Goal: Information Seeking & Learning: Learn about a topic

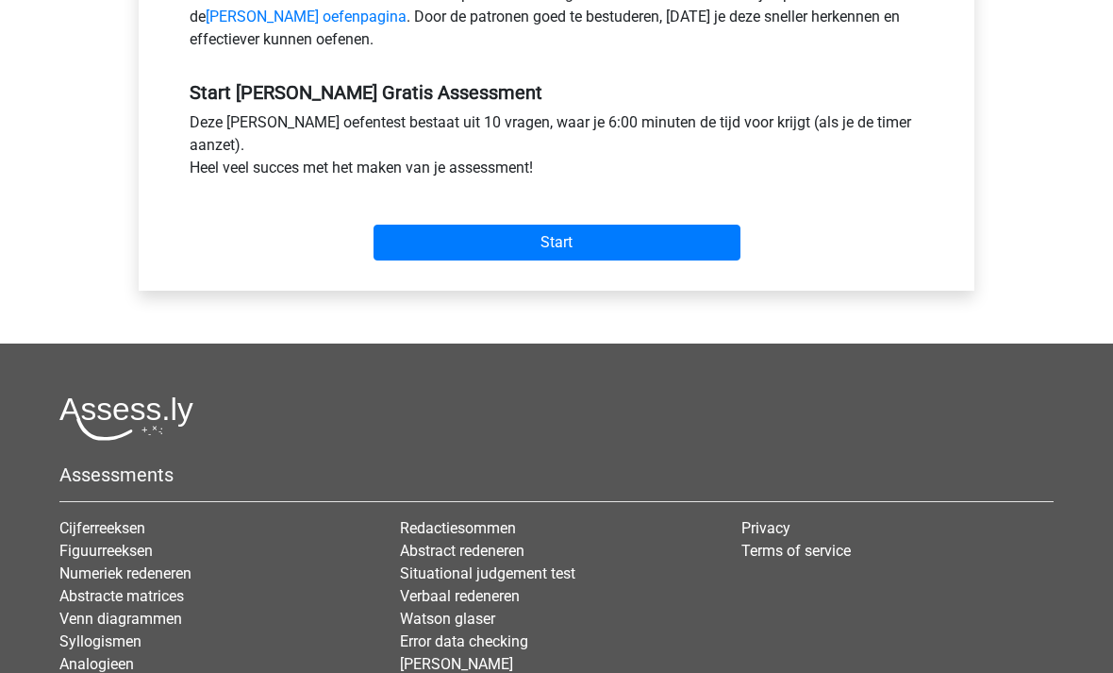
scroll to position [649, 0]
click at [593, 243] on input "Start" at bounding box center [557, 243] width 367 height 36
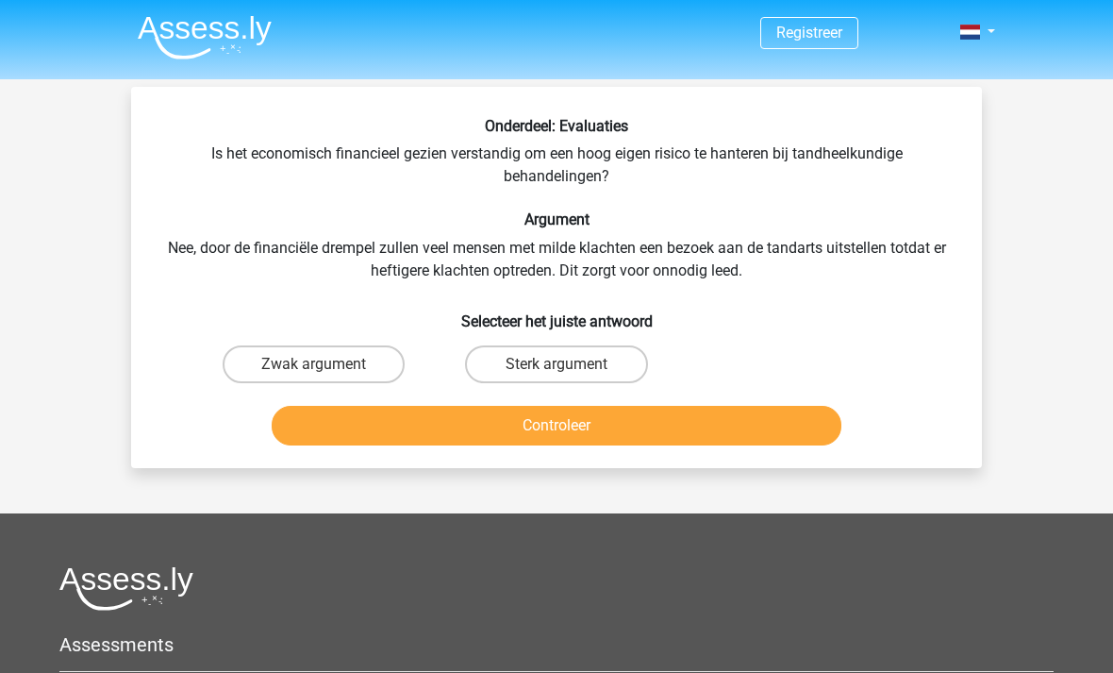
click at [365, 357] on label "Zwak argument" at bounding box center [314, 364] width 182 height 38
click at [326, 364] on input "Zwak argument" at bounding box center [320, 370] width 12 height 12
radio input "true"
click at [556, 425] on button "Controleer" at bounding box center [557, 426] width 571 height 40
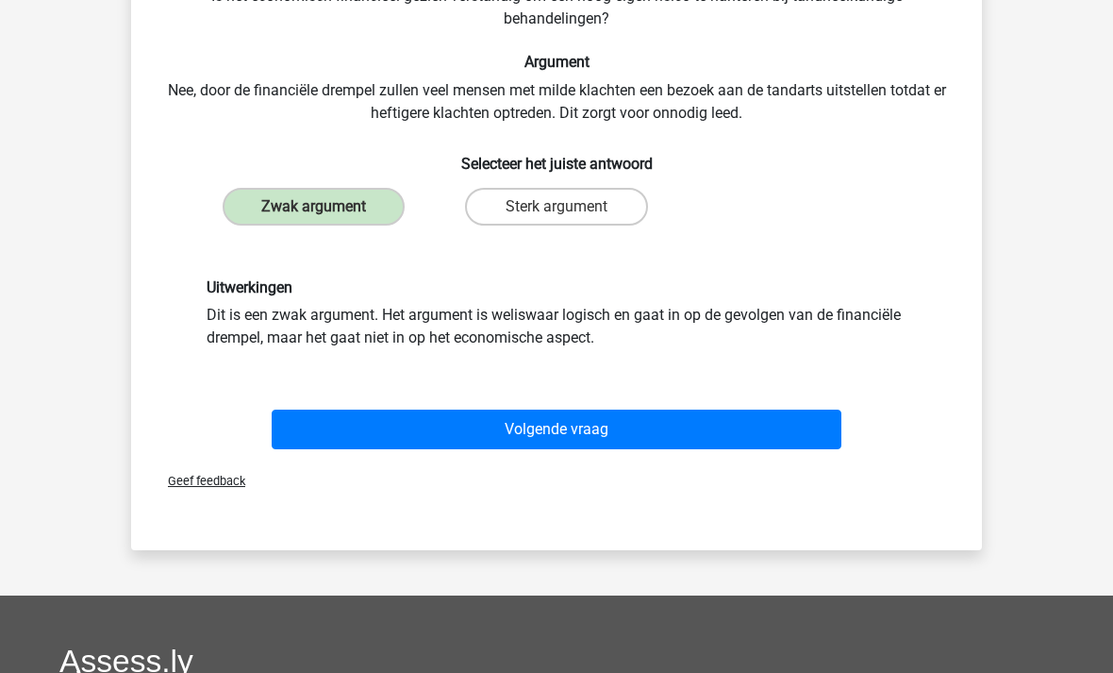
scroll to position [185, 0]
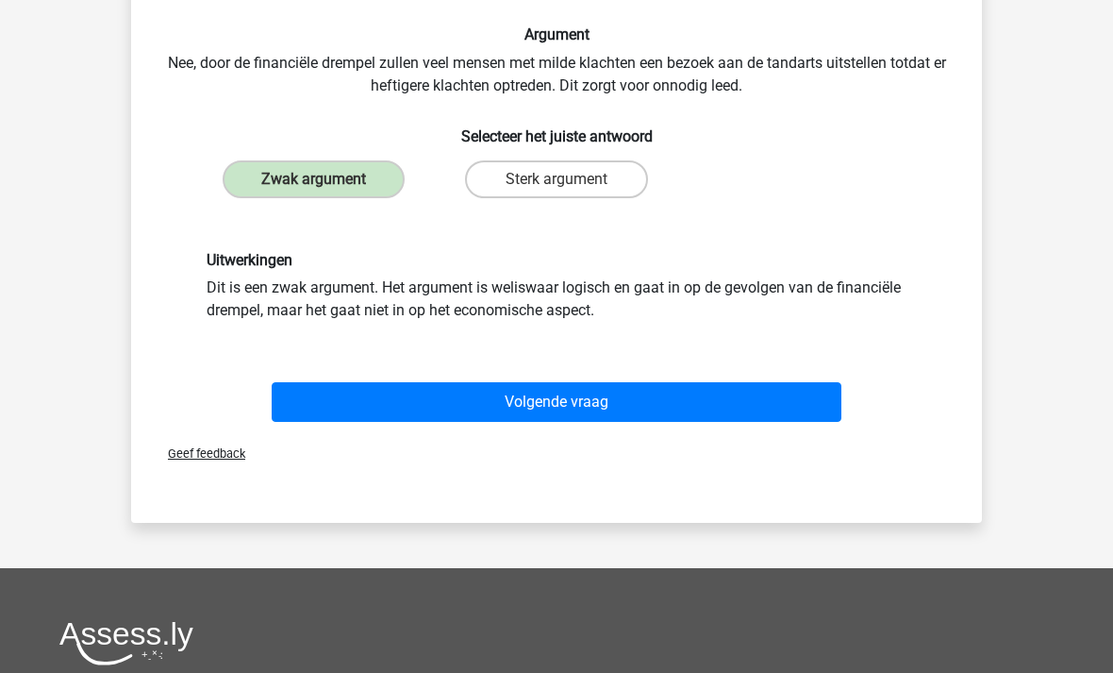
click at [580, 396] on button "Volgende vraag" at bounding box center [557, 402] width 571 height 40
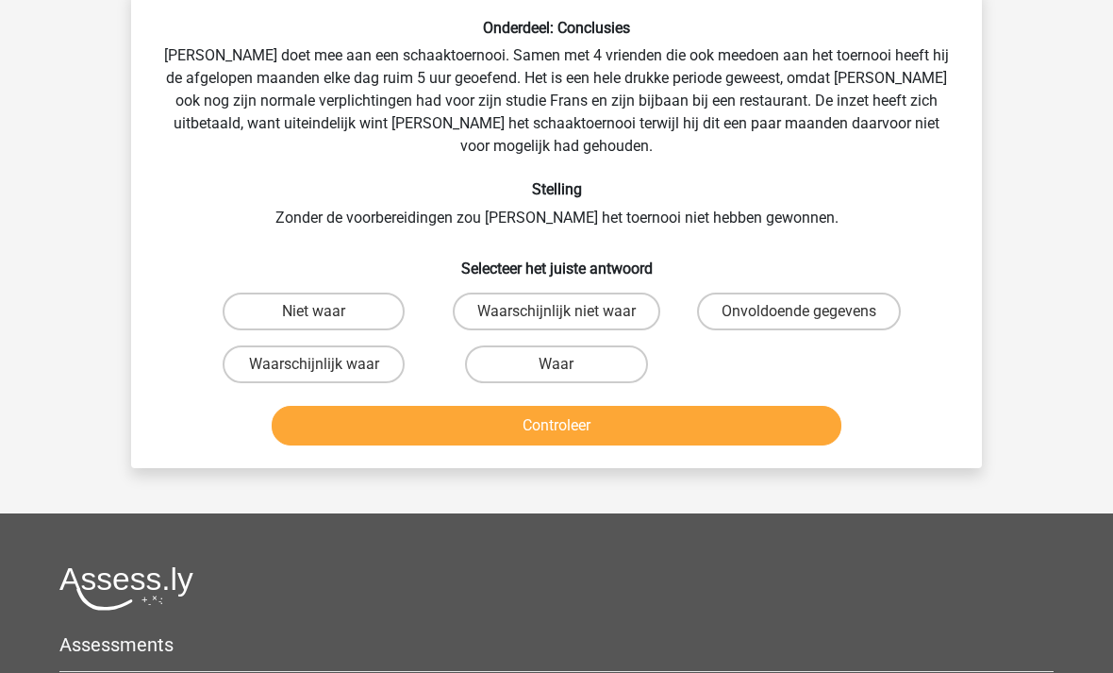
scroll to position [87, 0]
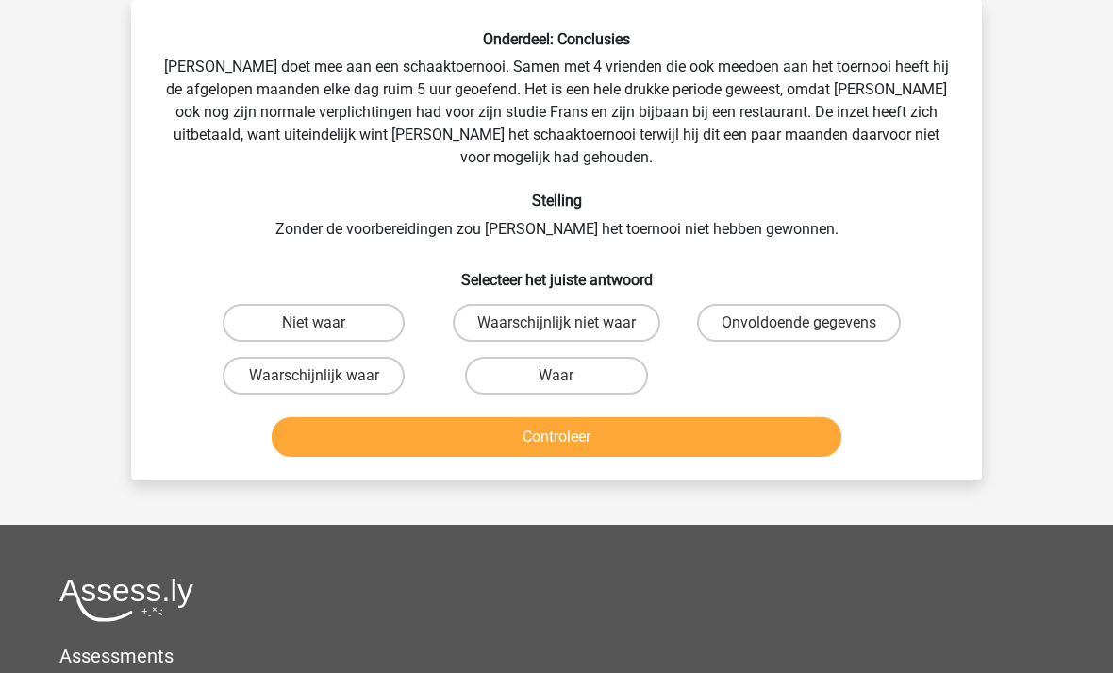
click at [333, 357] on label "Waarschijnlijk waar" at bounding box center [314, 376] width 182 height 38
click at [326, 375] on input "Waarschijnlijk waar" at bounding box center [320, 381] width 12 height 12
radio input "true"
click at [453, 417] on button "Controleer" at bounding box center [557, 437] width 571 height 40
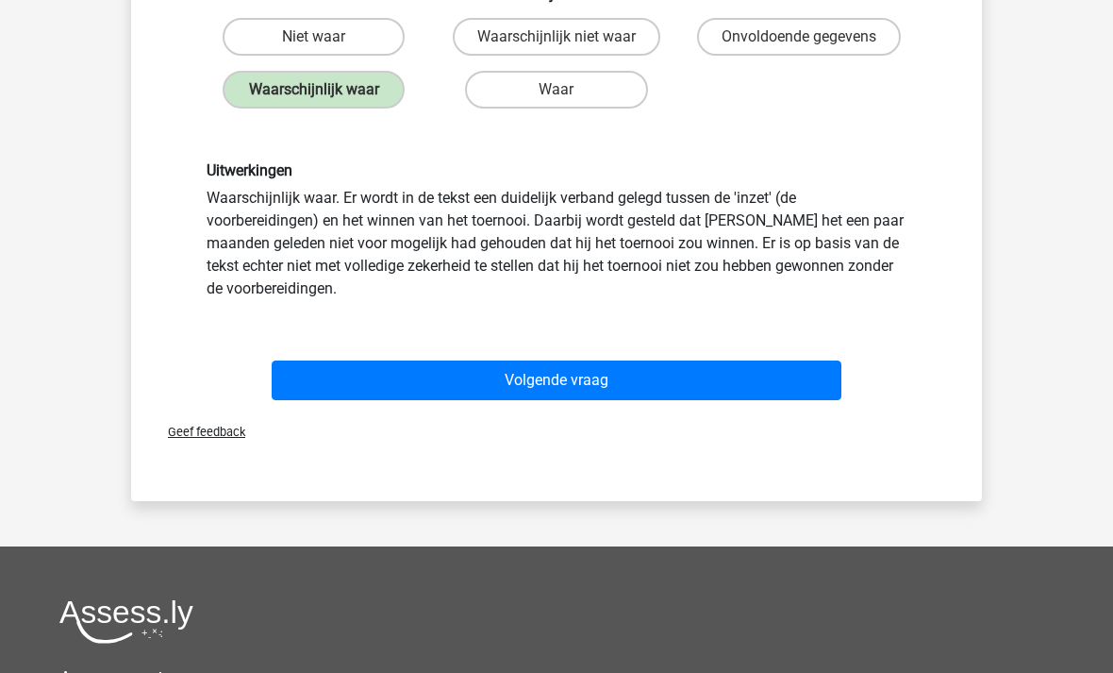
click at [314, 360] on button "Volgende vraag" at bounding box center [557, 380] width 571 height 40
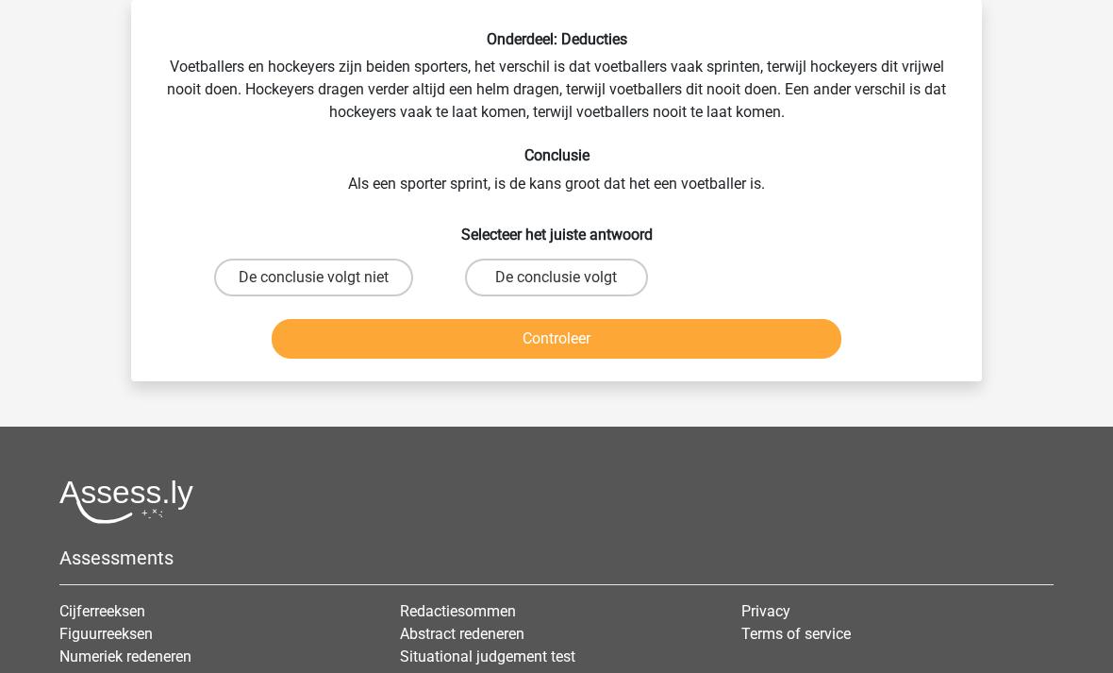
click at [359, 271] on label "De conclusie volgt niet" at bounding box center [313, 278] width 199 height 38
click at [326, 277] on input "De conclusie volgt niet" at bounding box center [320, 283] width 12 height 12
radio input "true"
click at [530, 333] on button "Controleer" at bounding box center [557, 339] width 571 height 40
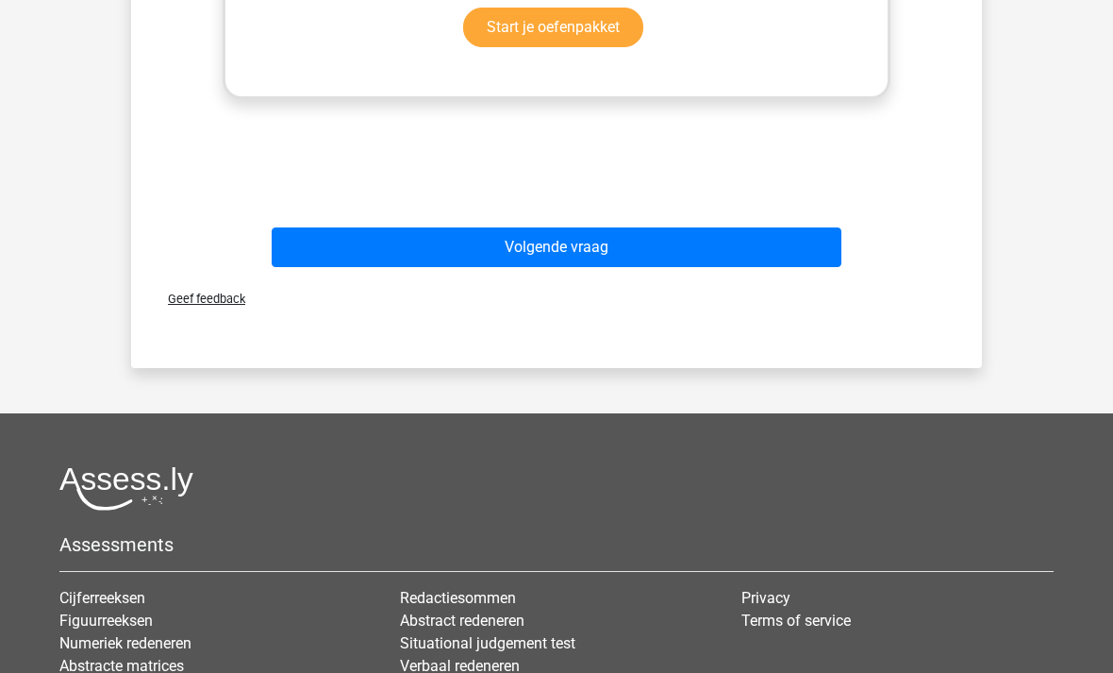
click at [646, 257] on button "Volgende vraag" at bounding box center [557, 248] width 571 height 40
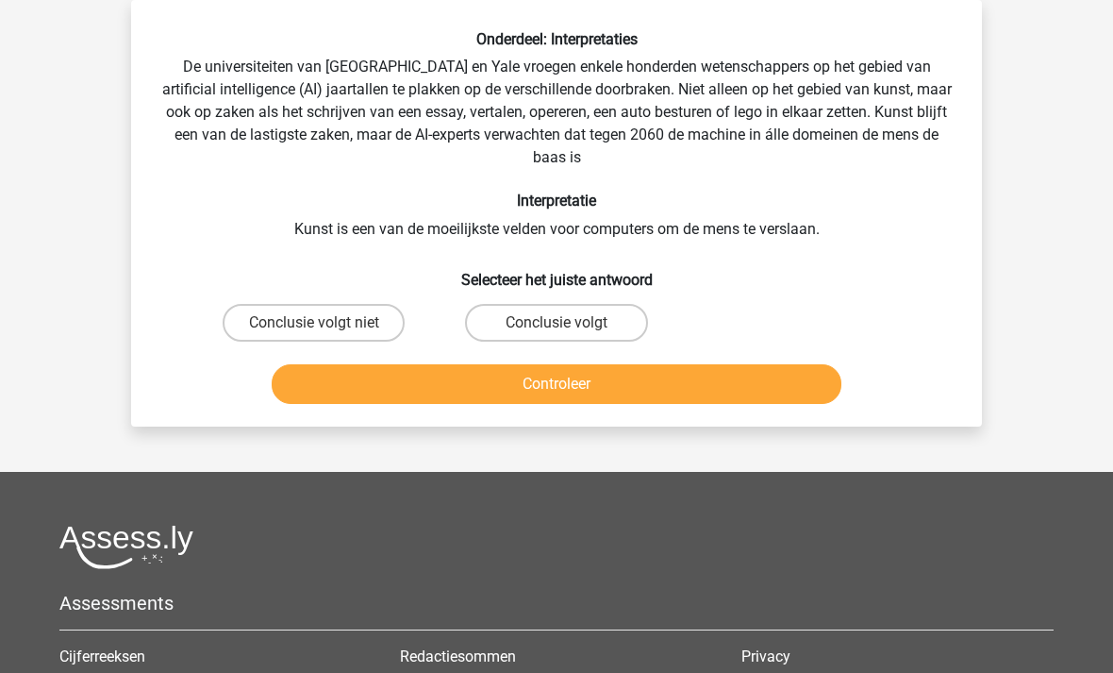
click at [568, 324] on input "Conclusie volgt" at bounding box center [563, 329] width 12 height 12
radio input "true"
click at [541, 380] on button "Controleer" at bounding box center [557, 384] width 571 height 40
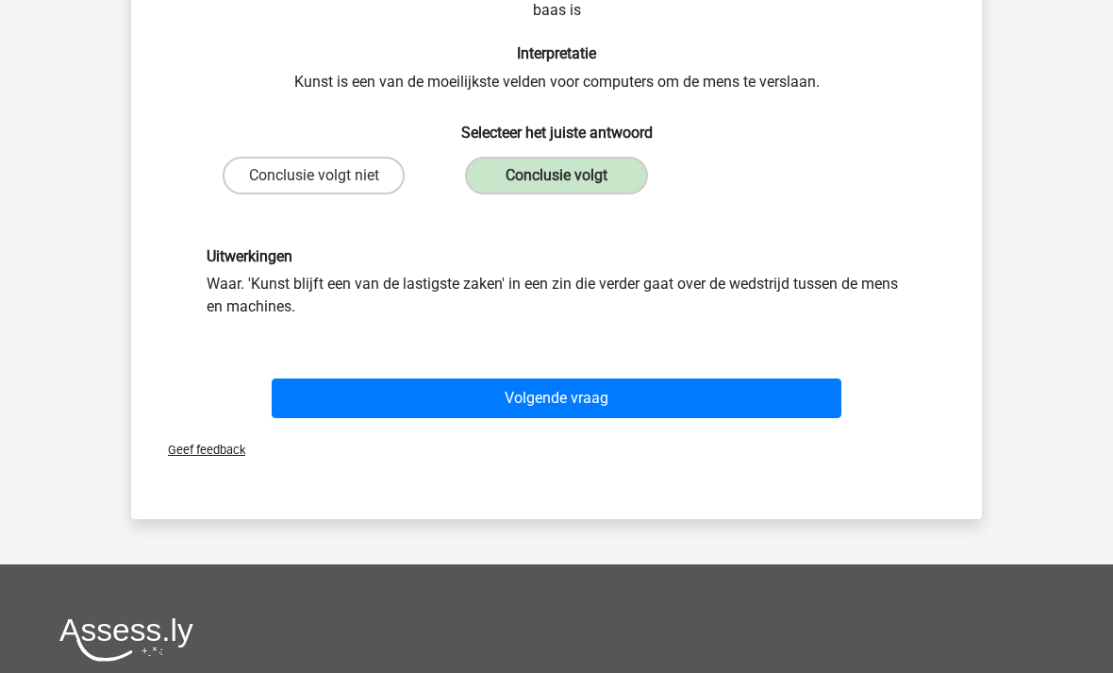
click at [524, 406] on button "Volgende vraag" at bounding box center [557, 398] width 571 height 40
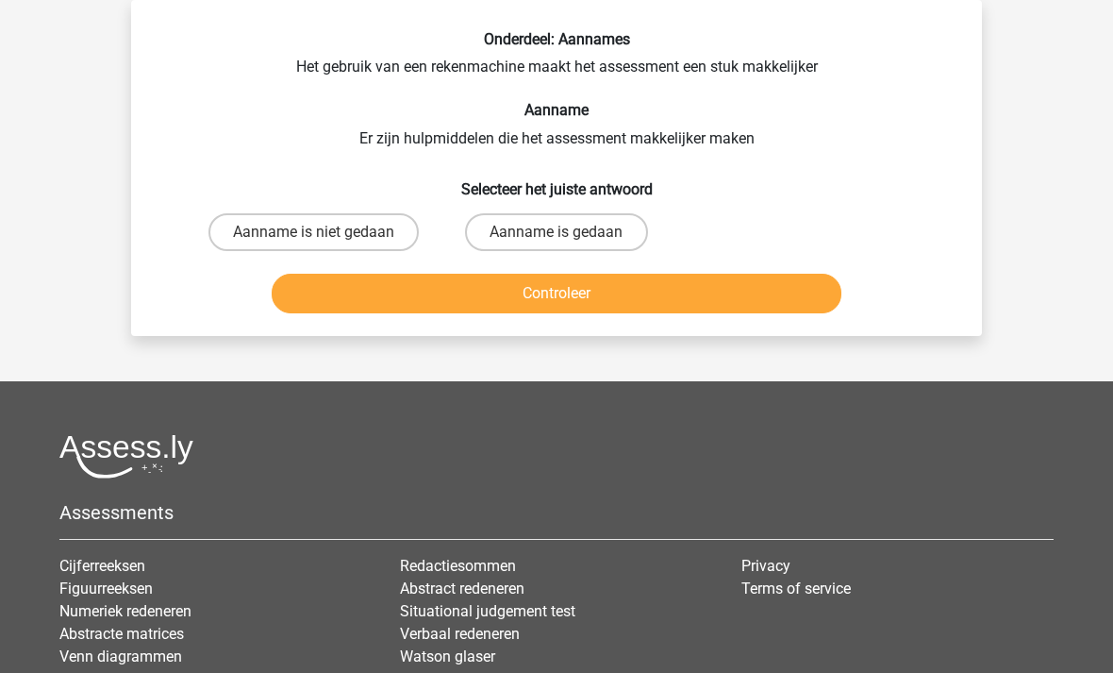
click at [534, 235] on label "Aanname is gedaan" at bounding box center [556, 232] width 182 height 38
click at [557, 235] on input "Aanname is gedaan" at bounding box center [563, 238] width 12 height 12
radio input "true"
click at [558, 279] on button "Controleer" at bounding box center [557, 294] width 571 height 40
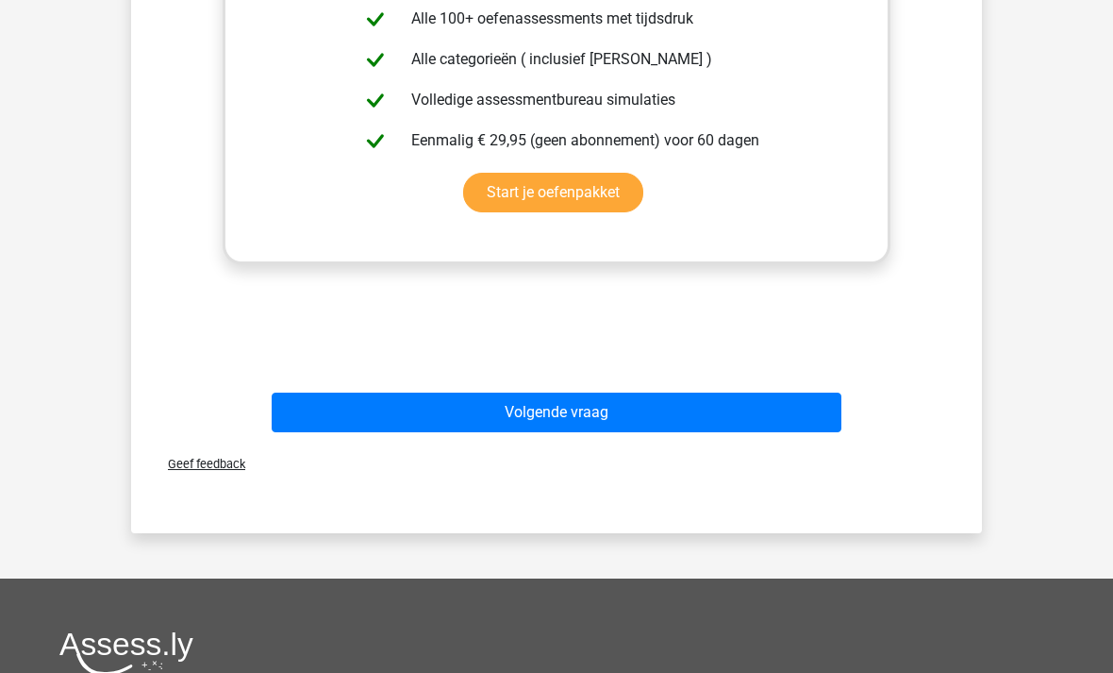
click at [459, 406] on button "Volgende vraag" at bounding box center [557, 413] width 571 height 40
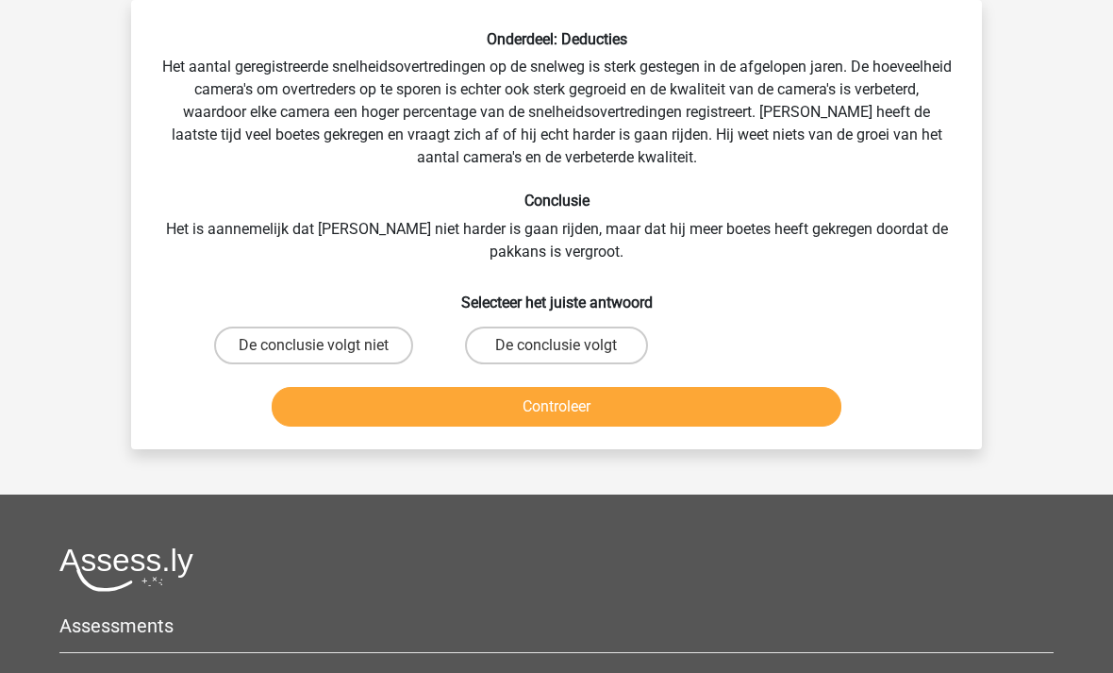
click at [307, 346] on label "De conclusie volgt niet" at bounding box center [313, 345] width 199 height 38
click at [314, 346] on input "De conclusie volgt niet" at bounding box center [320, 351] width 12 height 12
radio input "true"
click at [487, 400] on button "Controleer" at bounding box center [557, 407] width 571 height 40
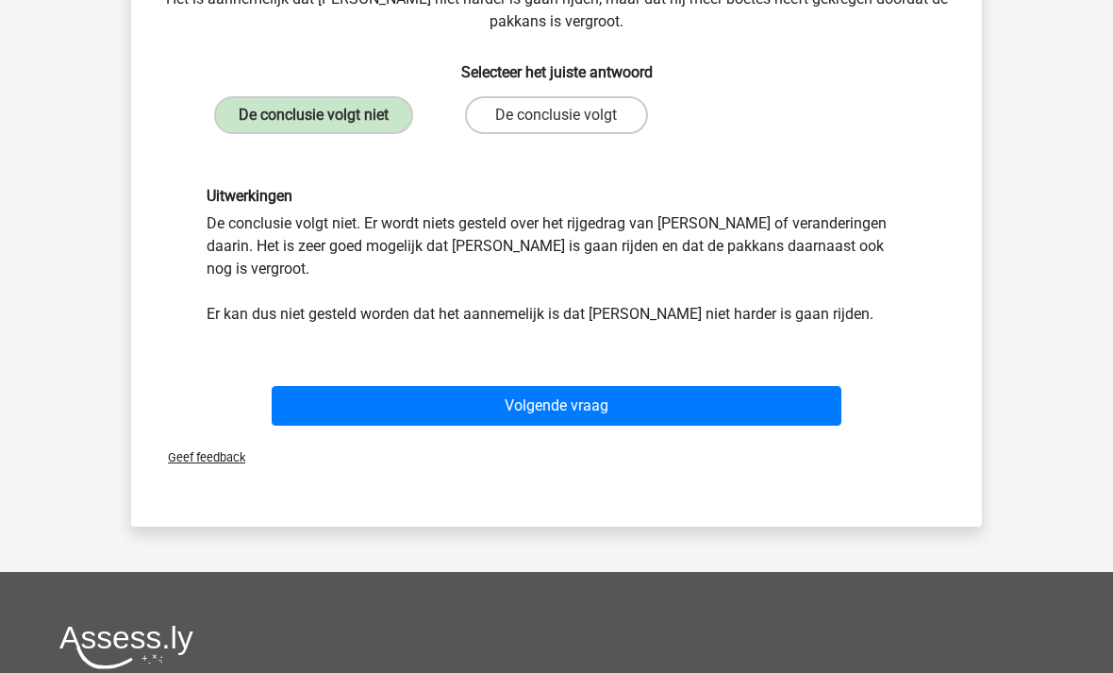
scroll to position [404, 0]
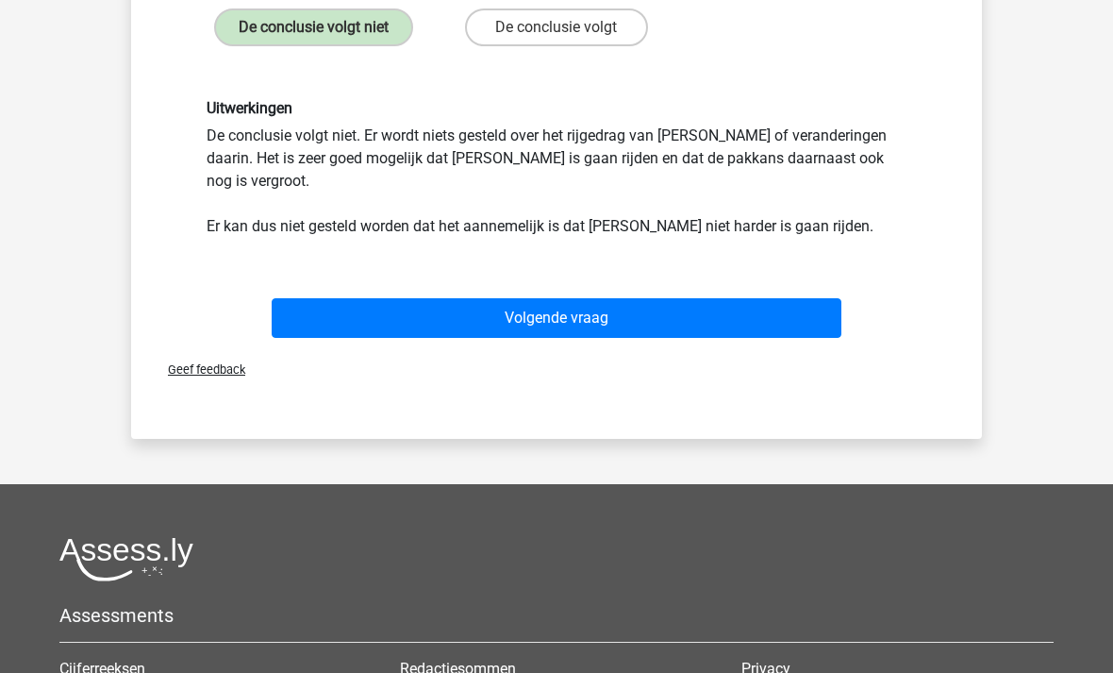
click at [642, 299] on button "Volgende vraag" at bounding box center [557, 319] width 571 height 40
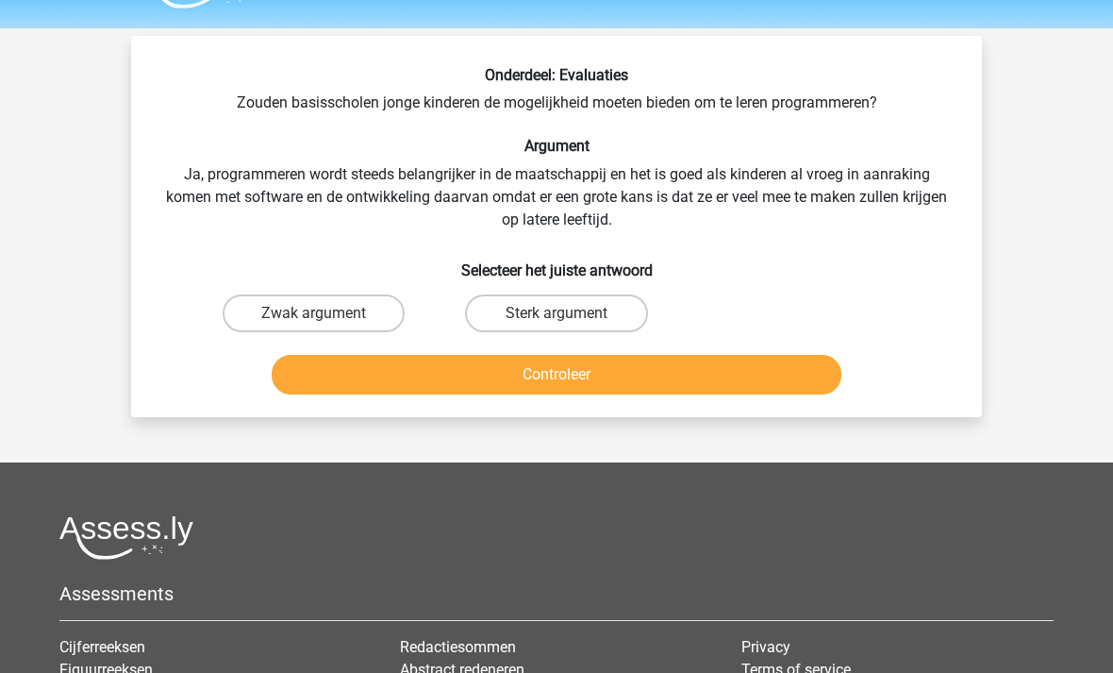
scroll to position [58, 0]
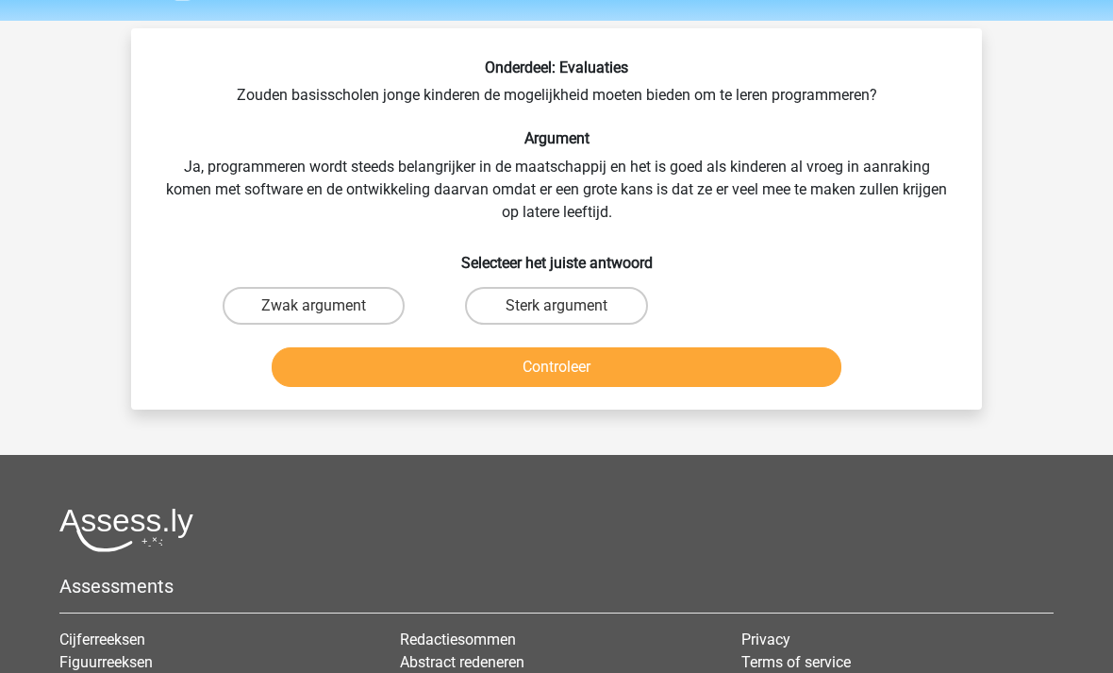
click at [569, 312] on input "Sterk argument" at bounding box center [563, 312] width 12 height 12
radio input "true"
click at [632, 363] on button "Controleer" at bounding box center [557, 367] width 571 height 40
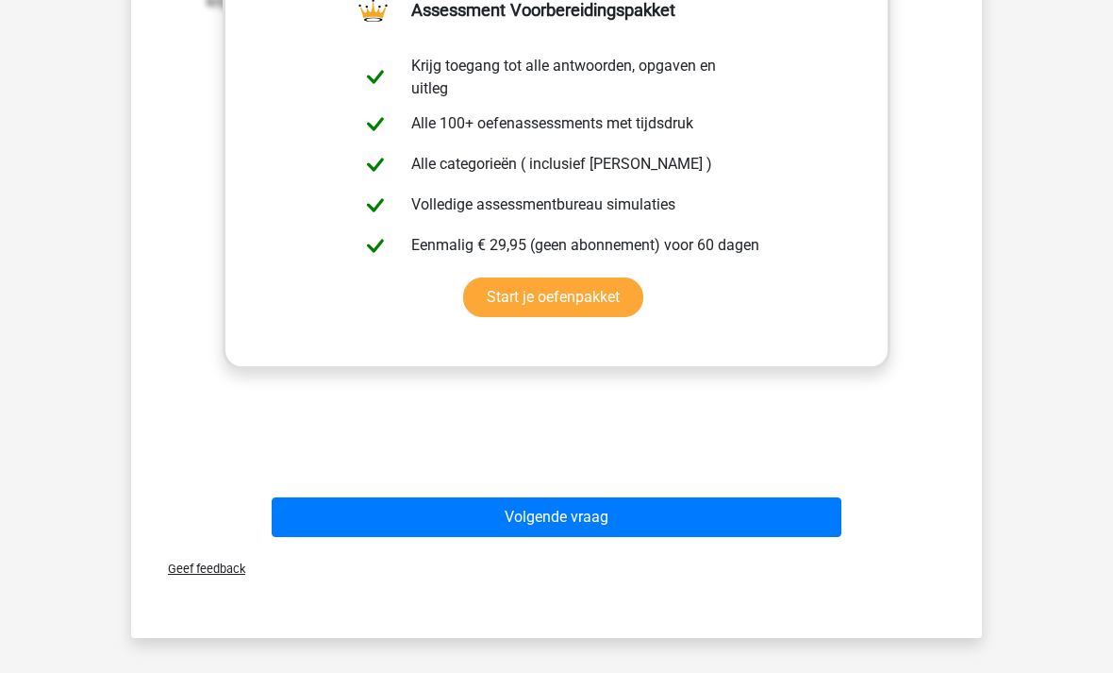
click at [573, 514] on button "Volgende vraag" at bounding box center [557, 517] width 571 height 40
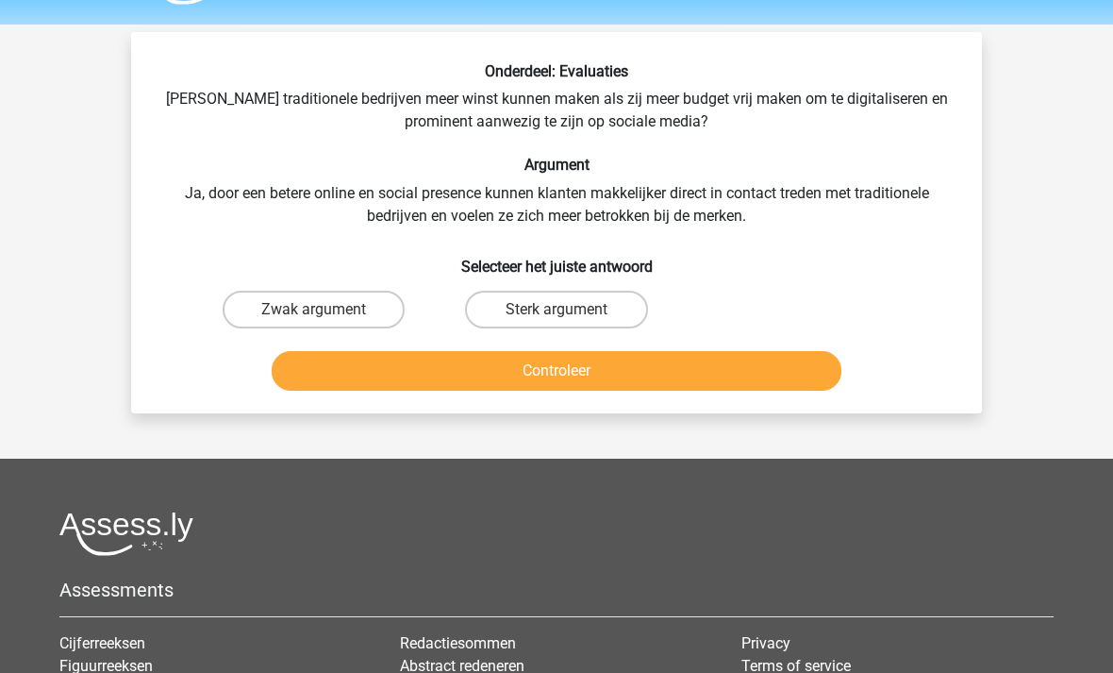
scroll to position [55, 0]
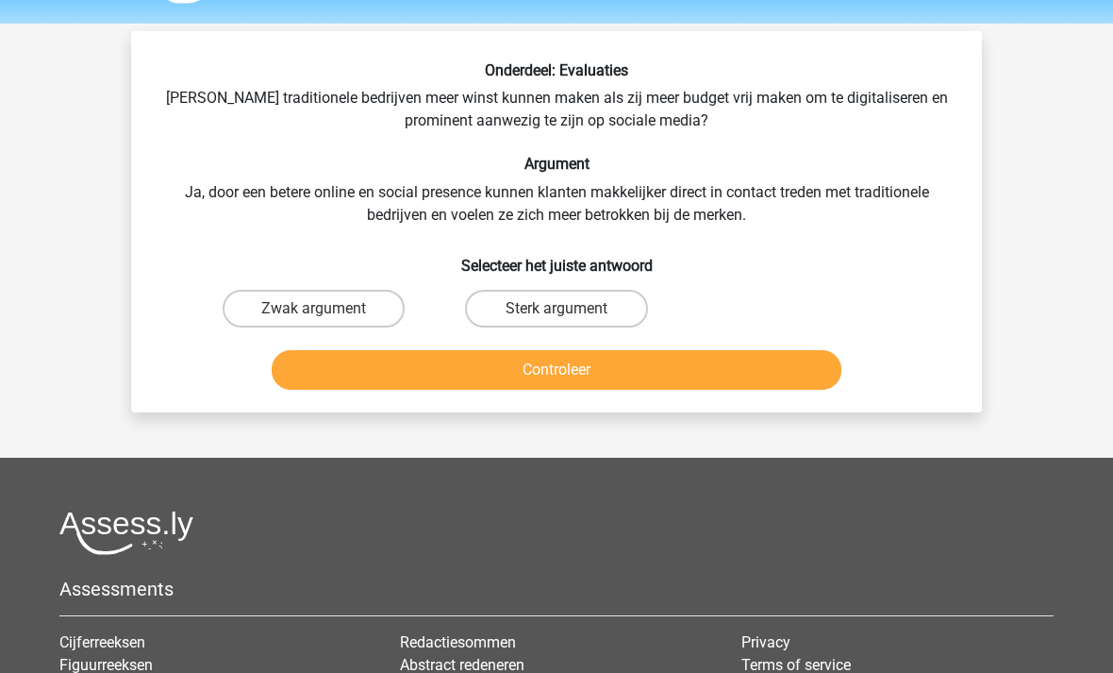
click at [340, 296] on label "Zwak argument" at bounding box center [314, 310] width 182 height 38
click at [326, 309] on input "Zwak argument" at bounding box center [320, 315] width 12 height 12
radio input "true"
click at [597, 360] on button "Controleer" at bounding box center [557, 370] width 571 height 40
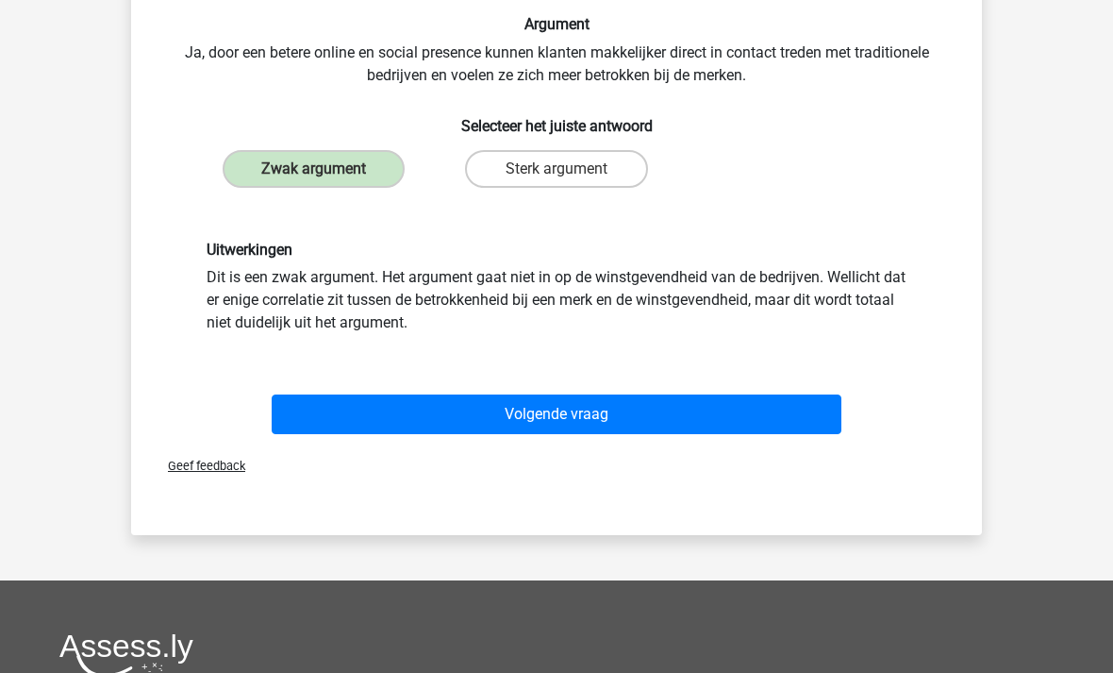
scroll to position [205, 0]
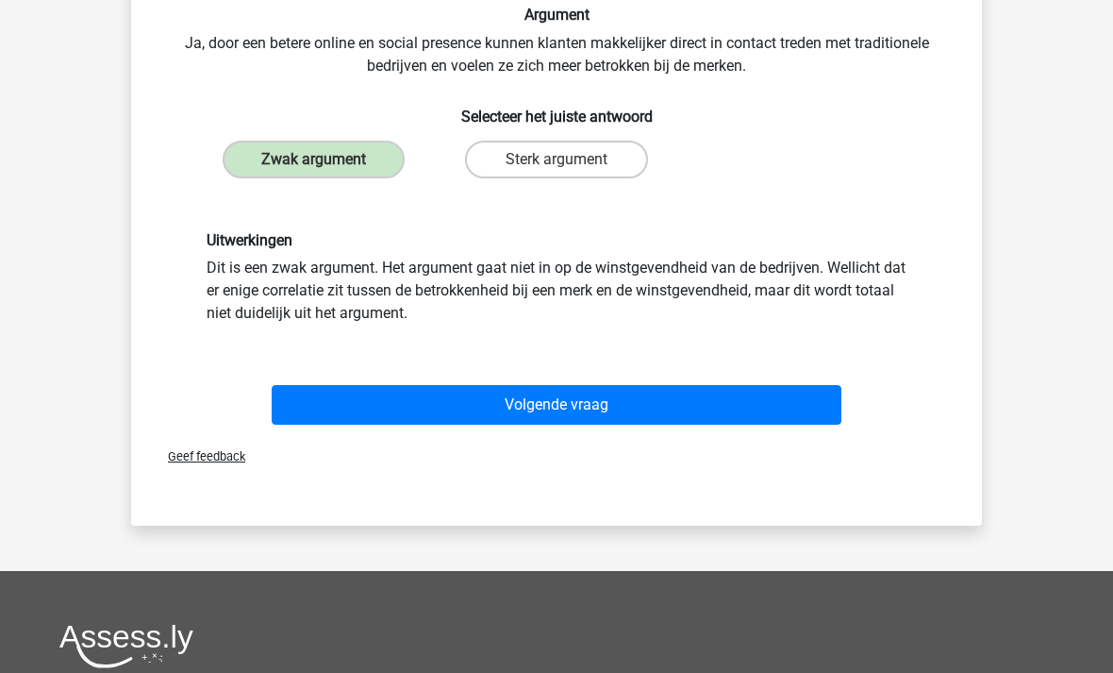
click at [625, 401] on button "Volgende vraag" at bounding box center [557, 405] width 571 height 40
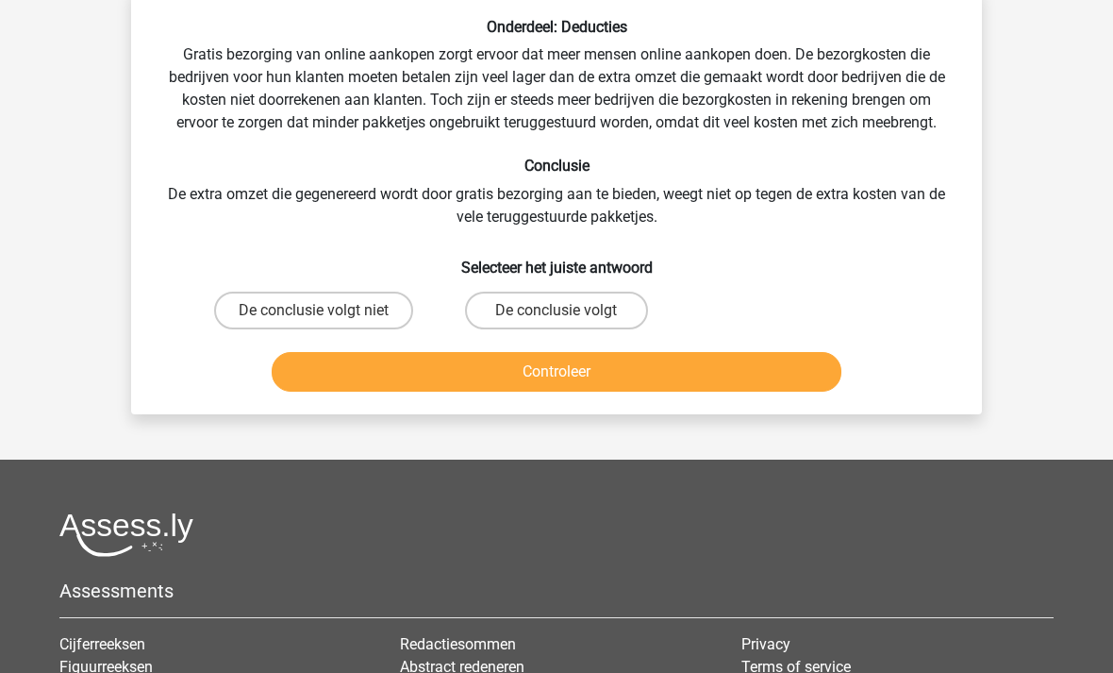
scroll to position [87, 0]
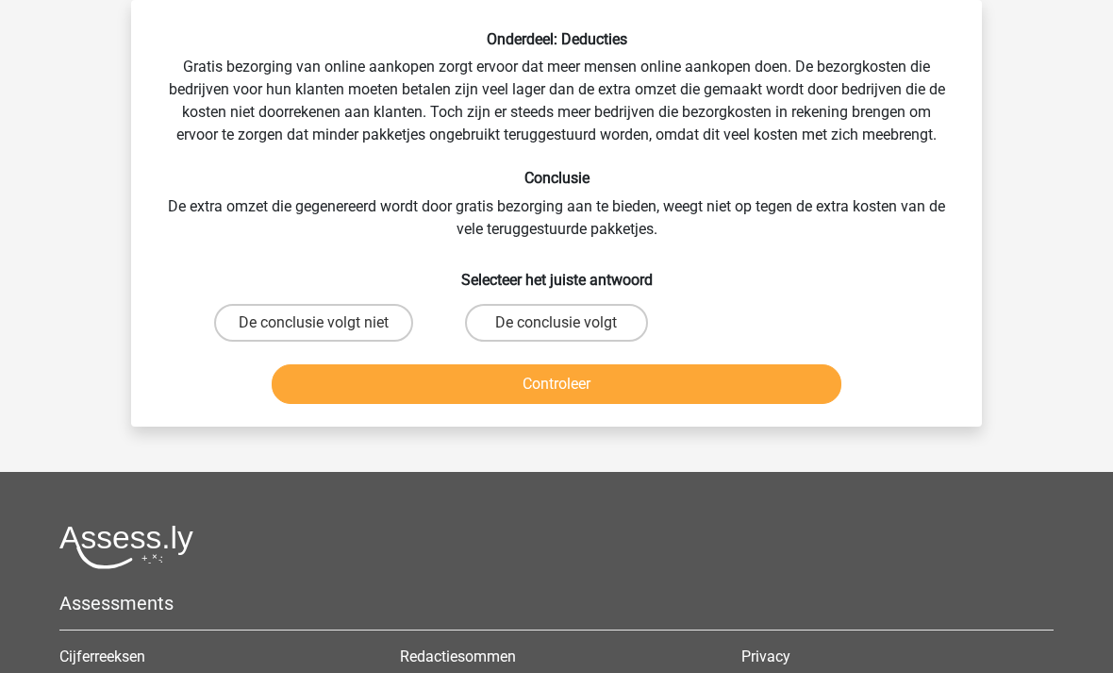
click at [320, 316] on label "De conclusie volgt niet" at bounding box center [313, 323] width 199 height 38
click at [320, 323] on input "De conclusie volgt niet" at bounding box center [320, 329] width 12 height 12
radio input "true"
click at [567, 374] on button "Controleer" at bounding box center [557, 384] width 571 height 40
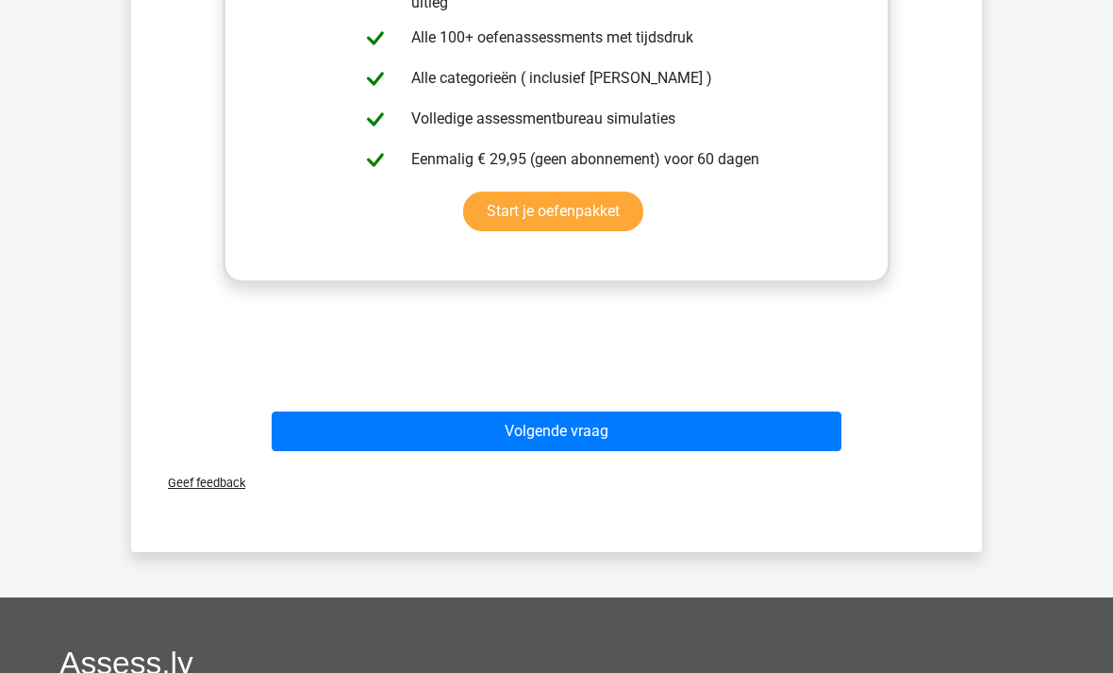
click at [549, 420] on button "Volgende vraag" at bounding box center [557, 432] width 571 height 40
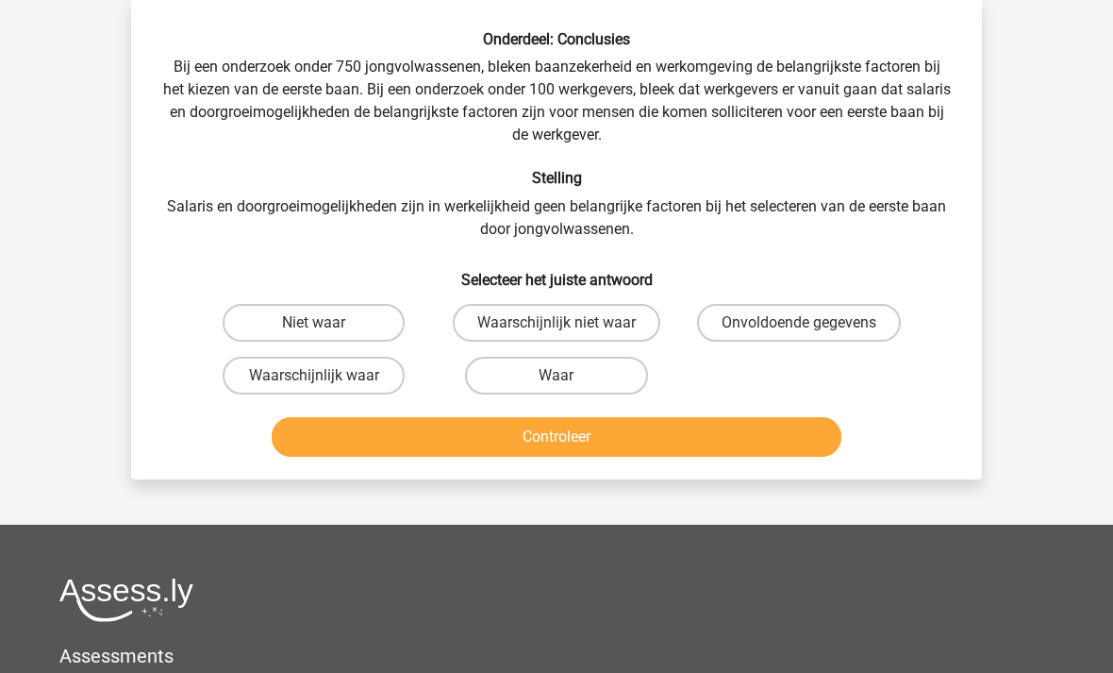
click at [531, 374] on label "Waar" at bounding box center [556, 376] width 182 height 38
click at [557, 375] on input "Waar" at bounding box center [563, 381] width 12 height 12
radio input "true"
click at [634, 417] on button "Controleer" at bounding box center [557, 437] width 571 height 40
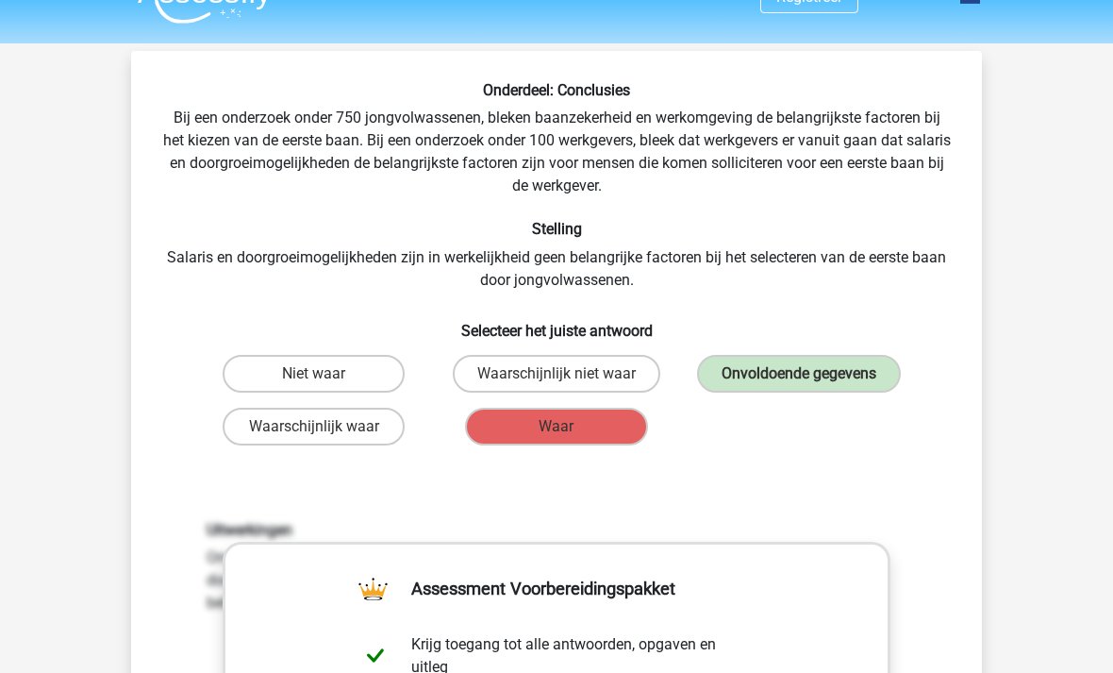
scroll to position [0, 0]
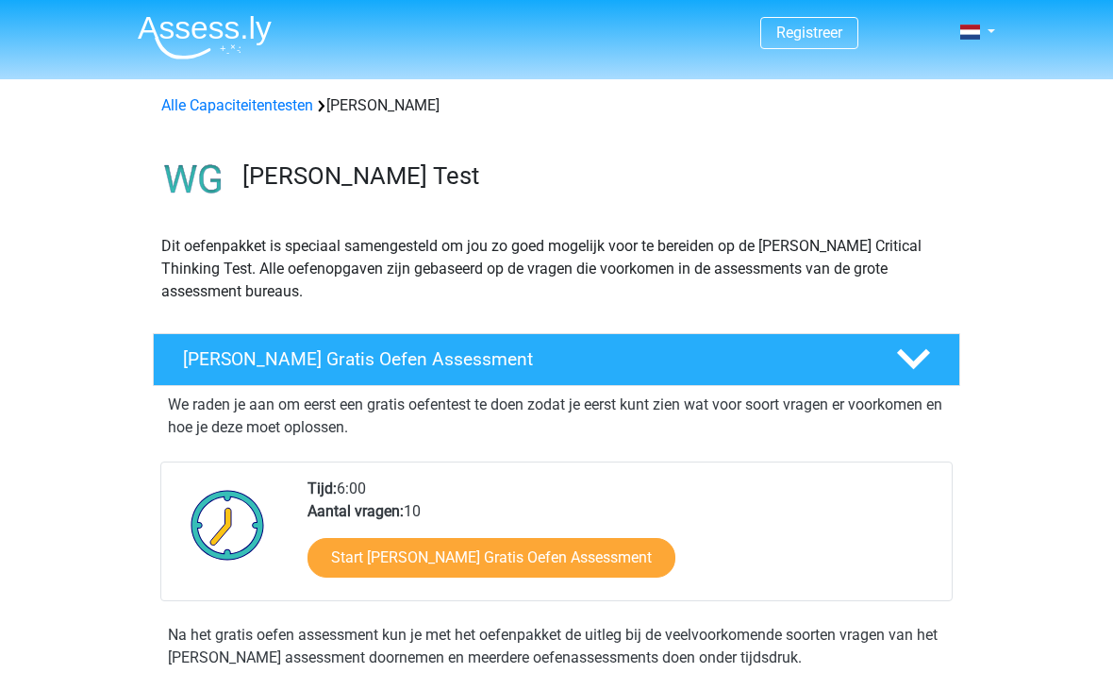
scroll to position [76, 0]
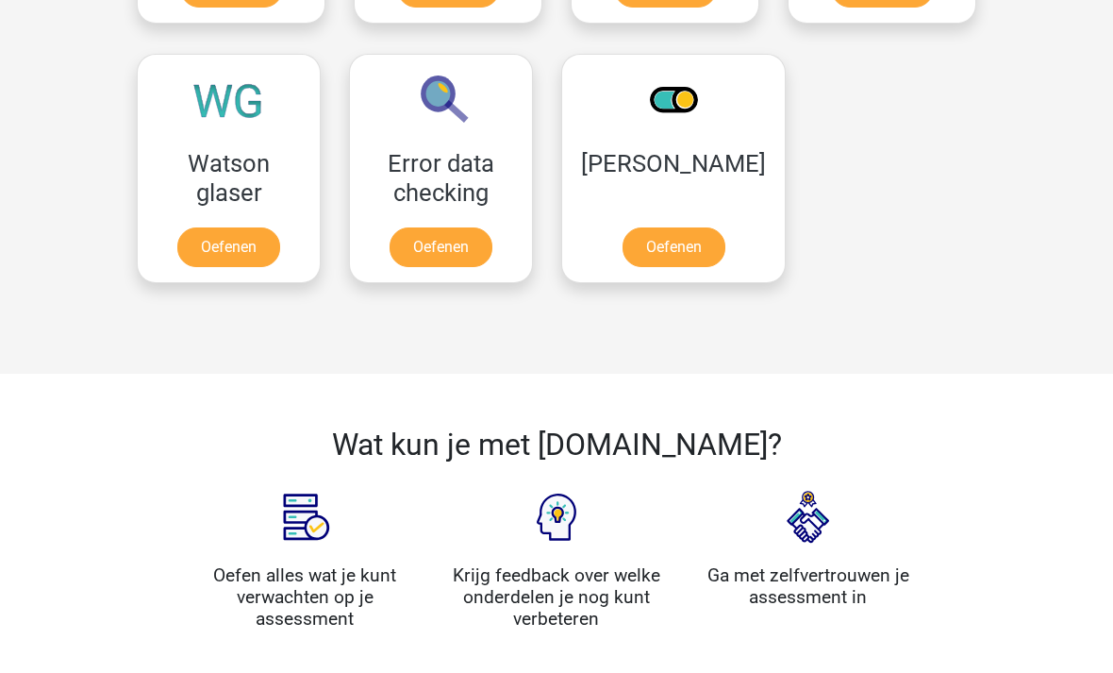
scroll to position [1606, 0]
